Goal: Task Accomplishment & Management: Use online tool/utility

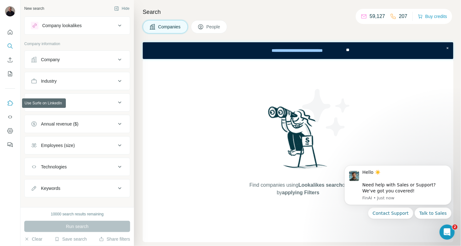
click at [13, 102] on button "Use Surfe on LinkedIn" at bounding box center [10, 102] width 10 height 11
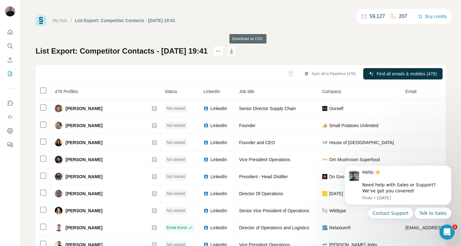
click at [235, 52] on icon "button" at bounding box center [231, 51] width 6 height 6
click at [309, 43] on div "My lists / List Export: Competitor Contacts - [DATE] 19:41 59,127 207 Buy credi…" at bounding box center [241, 132] width 410 height 234
